Goal: Task Accomplishment & Management: Manage account settings

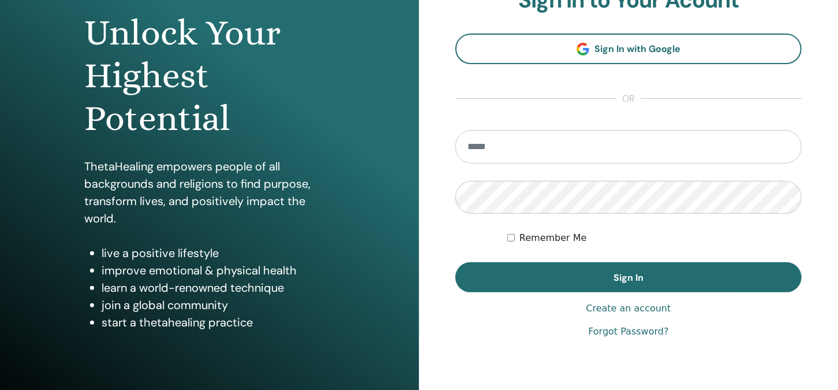
scroll to position [115, 0]
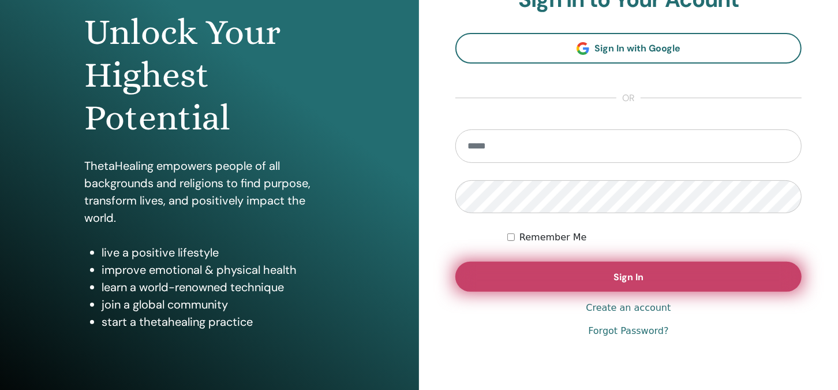
type input "**********"
click at [624, 275] on span "Sign In" at bounding box center [628, 277] width 30 height 12
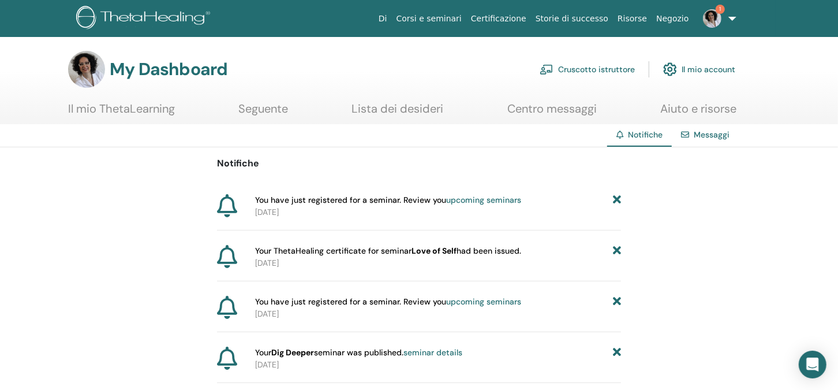
click at [580, 70] on link "Cruscotto istruttore" at bounding box center [587, 69] width 95 height 25
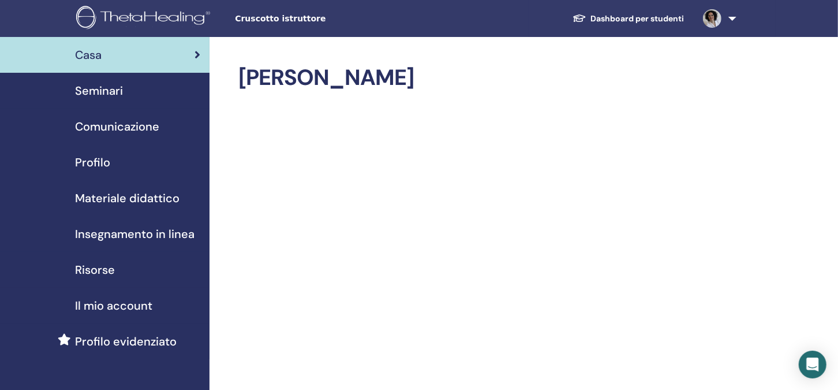
click at [103, 90] on span "Seminari" at bounding box center [99, 90] width 48 height 17
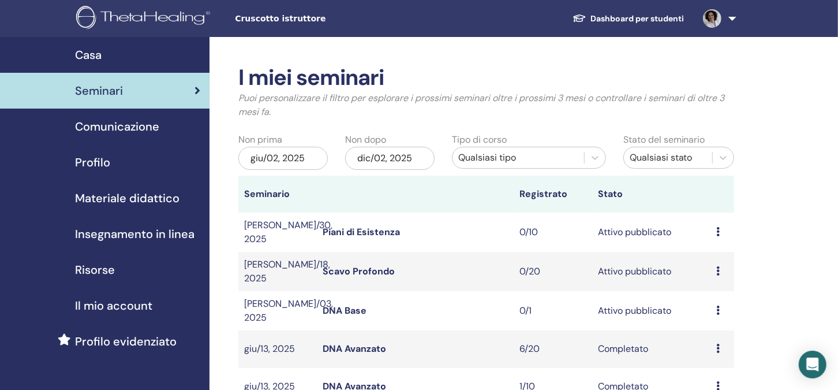
click at [353, 228] on link "Piani di Esistenza" at bounding box center [361, 232] width 77 height 12
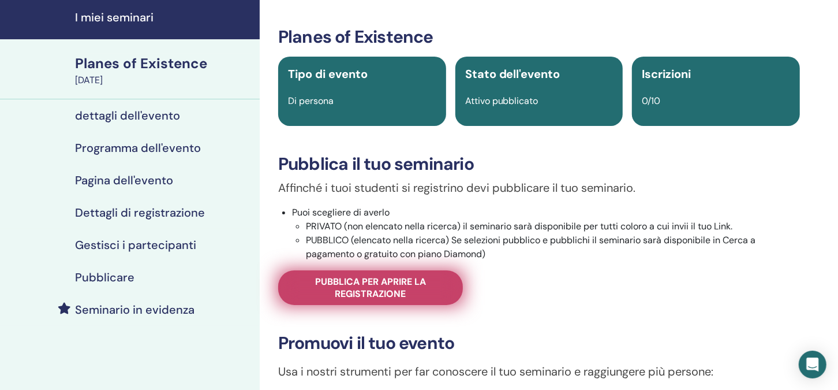
scroll to position [57, 0]
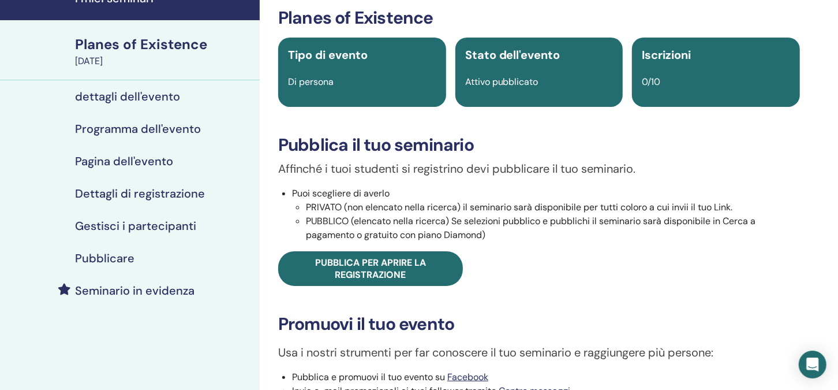
click at [128, 91] on h4 "dettagli dell'evento" at bounding box center [127, 96] width 105 height 14
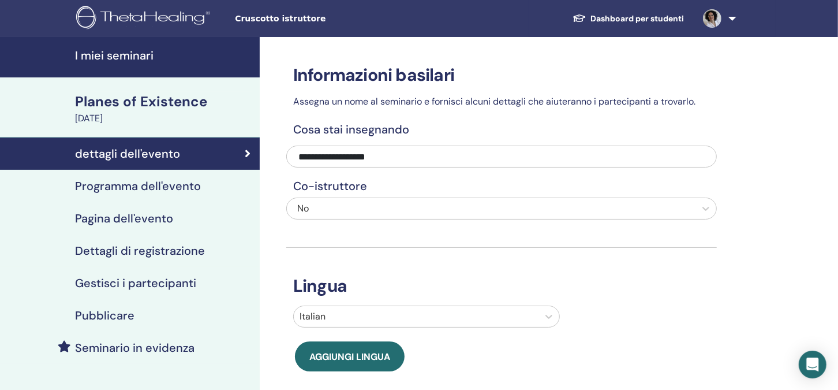
click at [155, 186] on h4 "Programma dell'evento" at bounding box center [138, 186] width 126 height 14
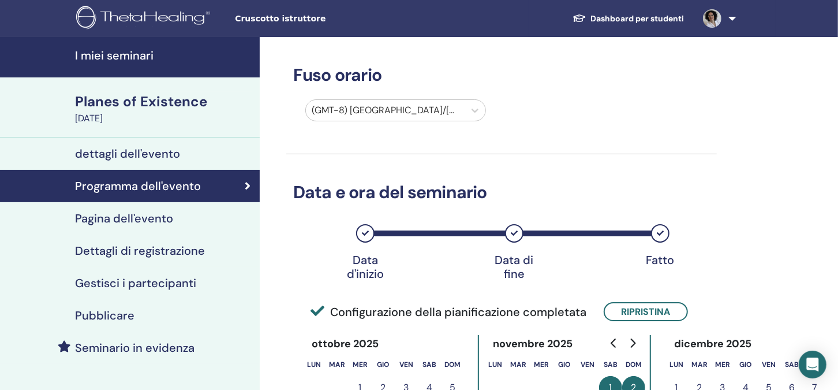
click at [126, 219] on h4 "Pagina dell'evento" at bounding box center [124, 218] width 98 height 14
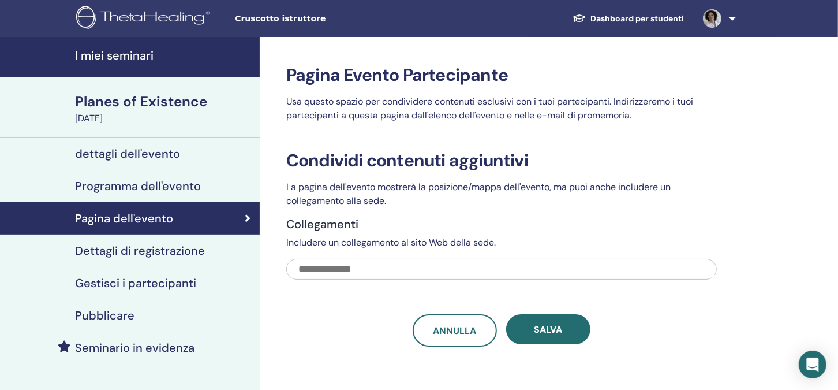
click at [158, 250] on h4 "Dettagli di registrazione" at bounding box center [140, 251] width 130 height 14
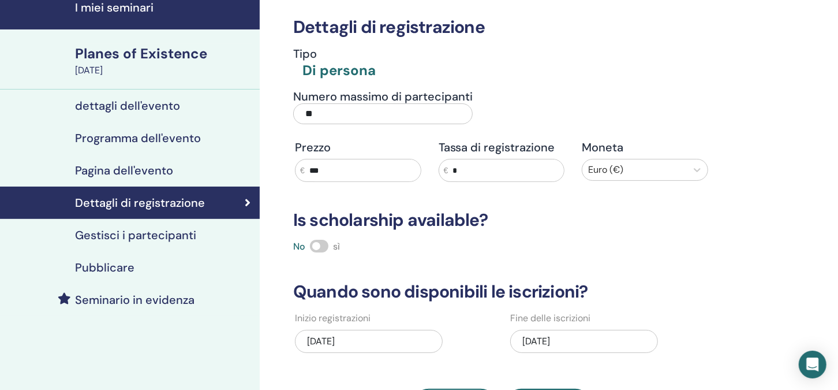
scroll to position [115, 0]
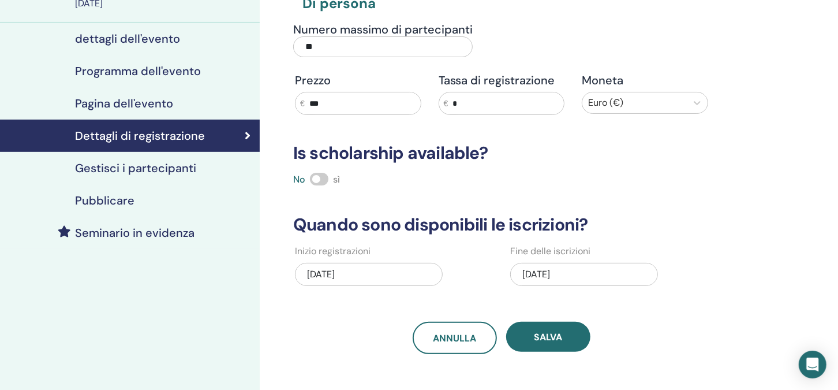
click at [539, 271] on div "08/19/2025" at bounding box center [584, 274] width 148 height 23
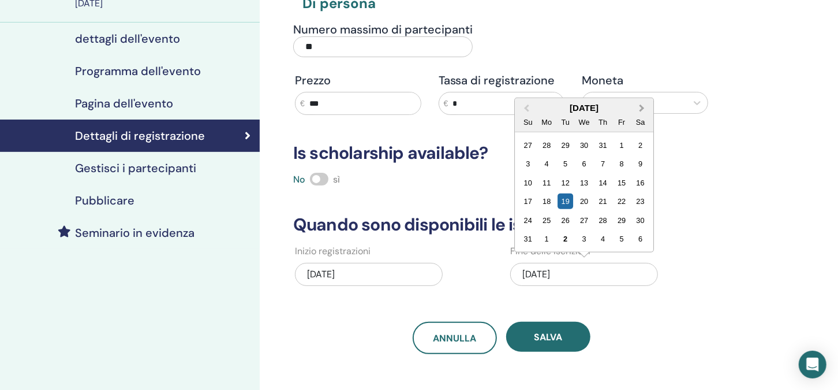
click at [642, 106] on span "Next Month" at bounding box center [642, 108] width 0 height 12
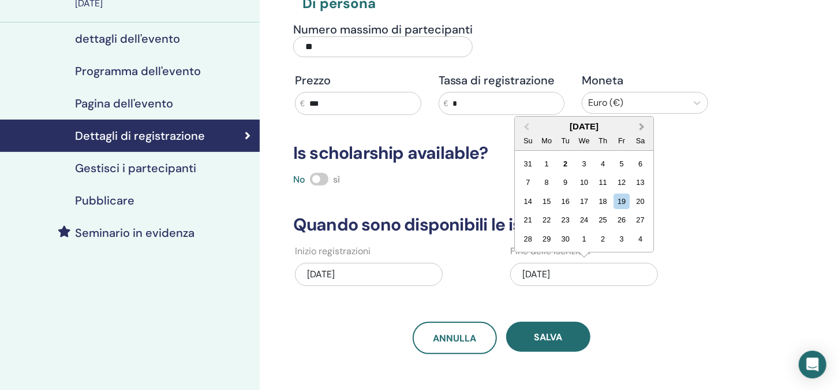
click at [642, 124] on span "Next Month" at bounding box center [642, 127] width 0 height 12
click at [605, 234] on div "30" at bounding box center [603, 239] width 16 height 16
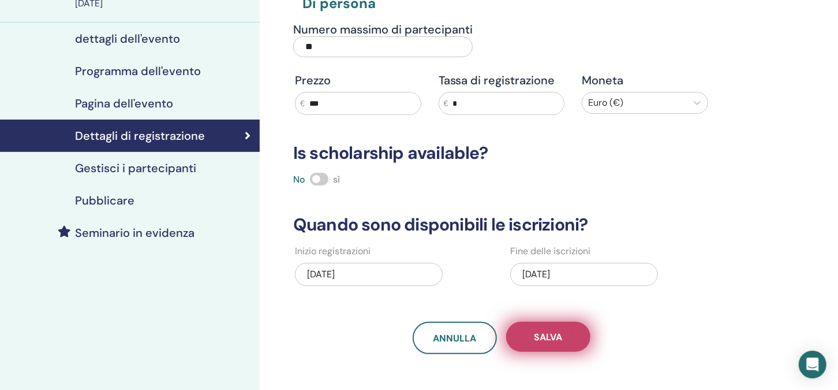
click at [549, 335] on span "Salva" at bounding box center [548, 337] width 28 height 12
click at [551, 336] on span "Salva" at bounding box center [548, 337] width 28 height 12
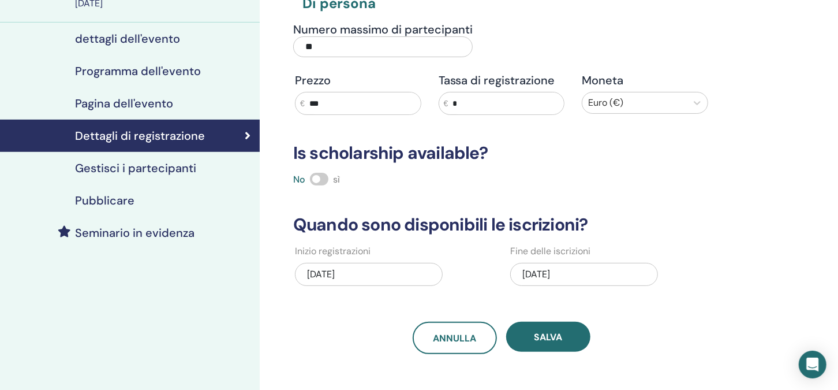
click at [117, 38] on h4 "dettagli dell'evento" at bounding box center [127, 39] width 105 height 14
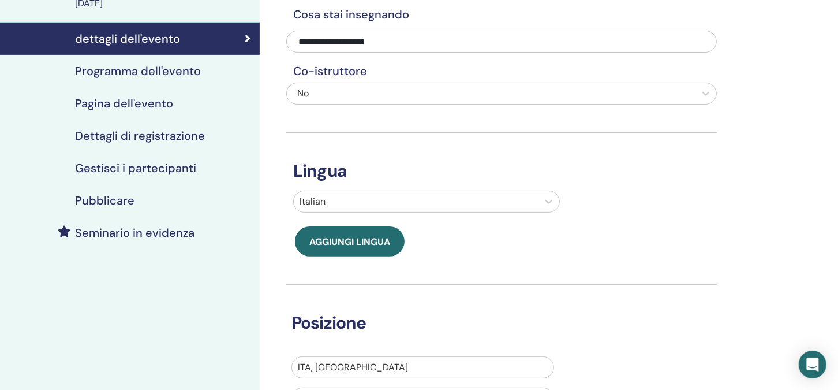
click at [128, 136] on h4 "Dettagli di registrazione" at bounding box center [140, 136] width 130 height 14
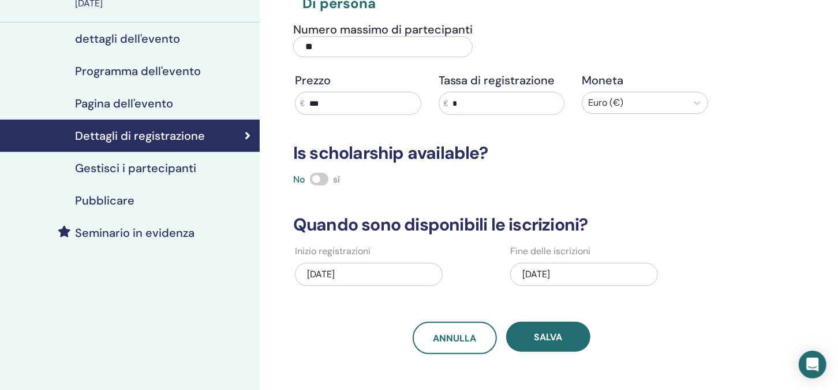
drag, startPoint x: 650, startPoint y: 274, endPoint x: 657, endPoint y: 263, distance: 12.2
click at [651, 274] on div "10/30/2025" at bounding box center [584, 274] width 148 height 23
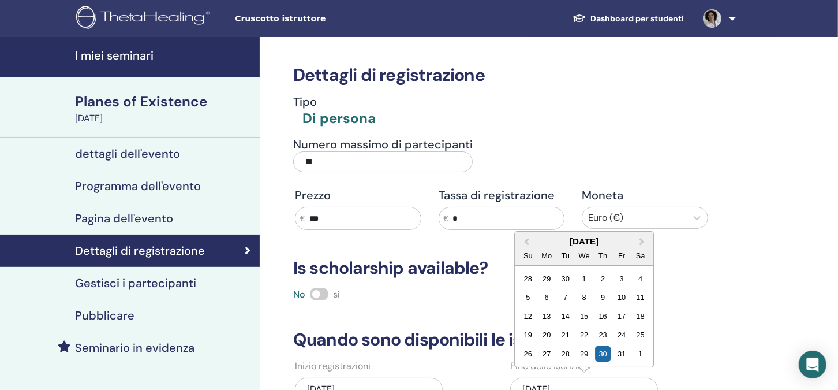
click at [735, 19] on link at bounding box center [717, 18] width 47 height 37
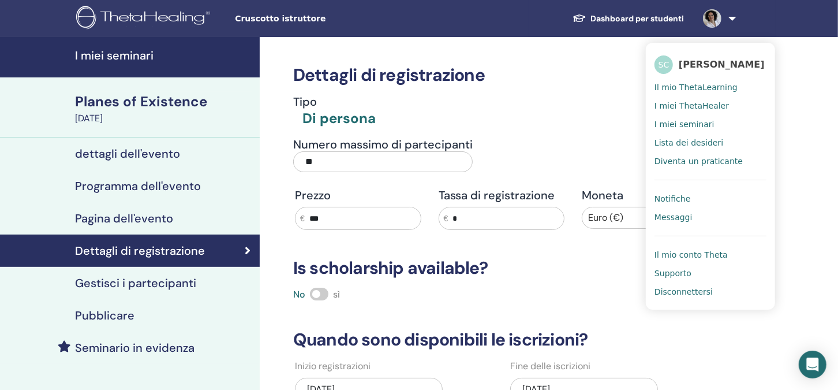
click at [687, 291] on span "Disconnettersi" at bounding box center [683, 291] width 58 height 10
